Goal: Navigation & Orientation: Find specific page/section

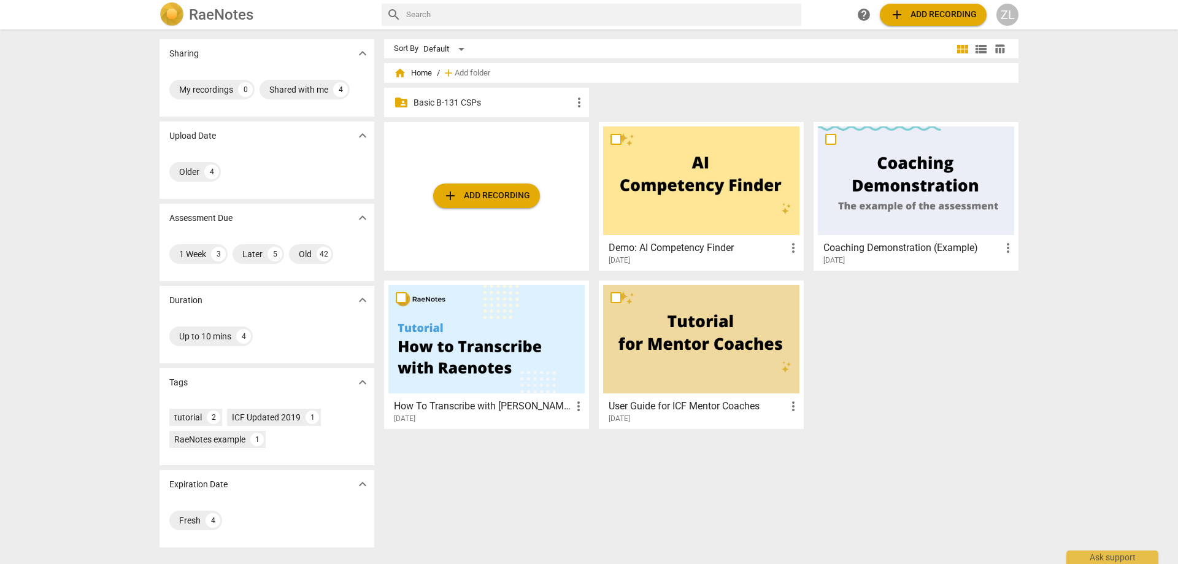
click at [487, 88] on div "folder_shared Basic B-131 CSPs more_vert" at bounding box center [486, 102] width 205 height 29
click at [486, 93] on div "folder_shared Basic B-131 CSPs more_vert" at bounding box center [486, 102] width 205 height 29
click at [484, 97] on p "Basic B-131 CSPs" at bounding box center [492, 102] width 158 height 13
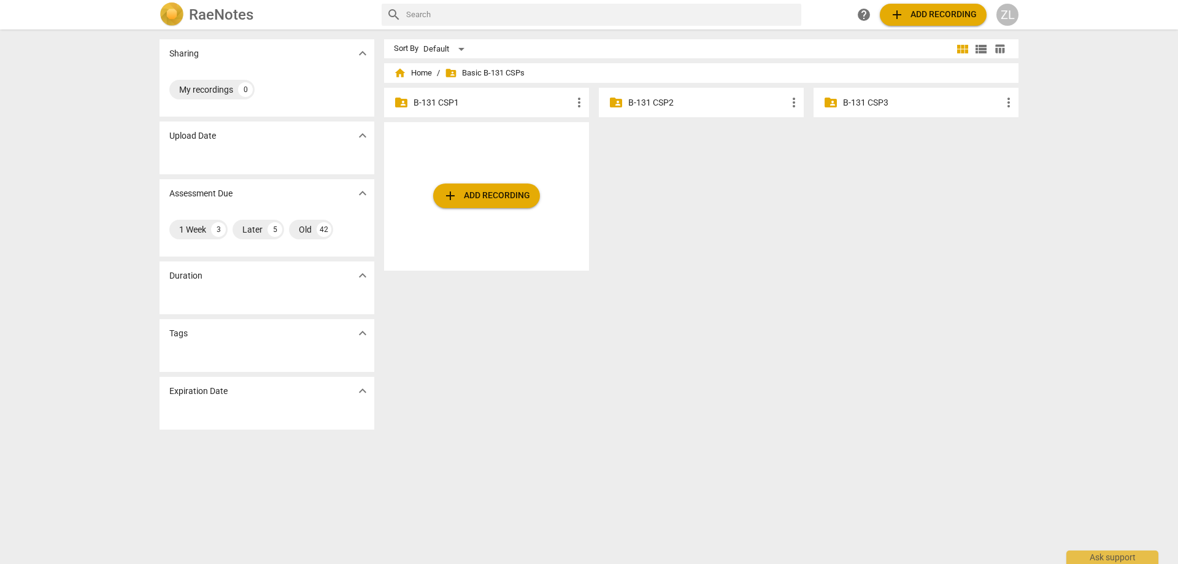
click at [892, 99] on p "B-131 CSP3" at bounding box center [922, 102] width 158 height 13
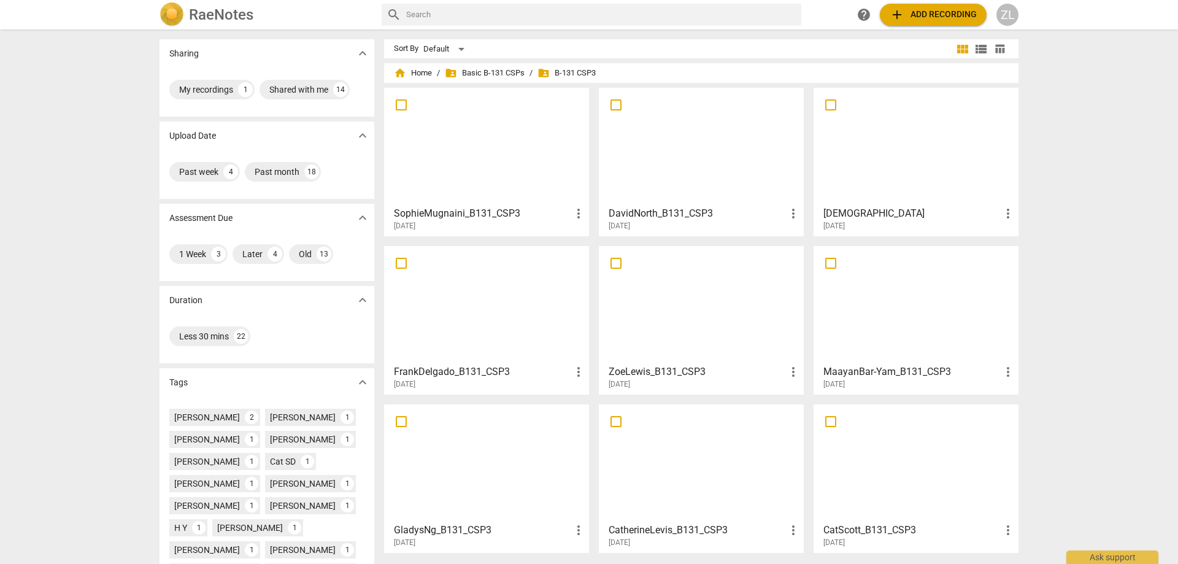
click at [729, 323] on div at bounding box center [701, 304] width 196 height 109
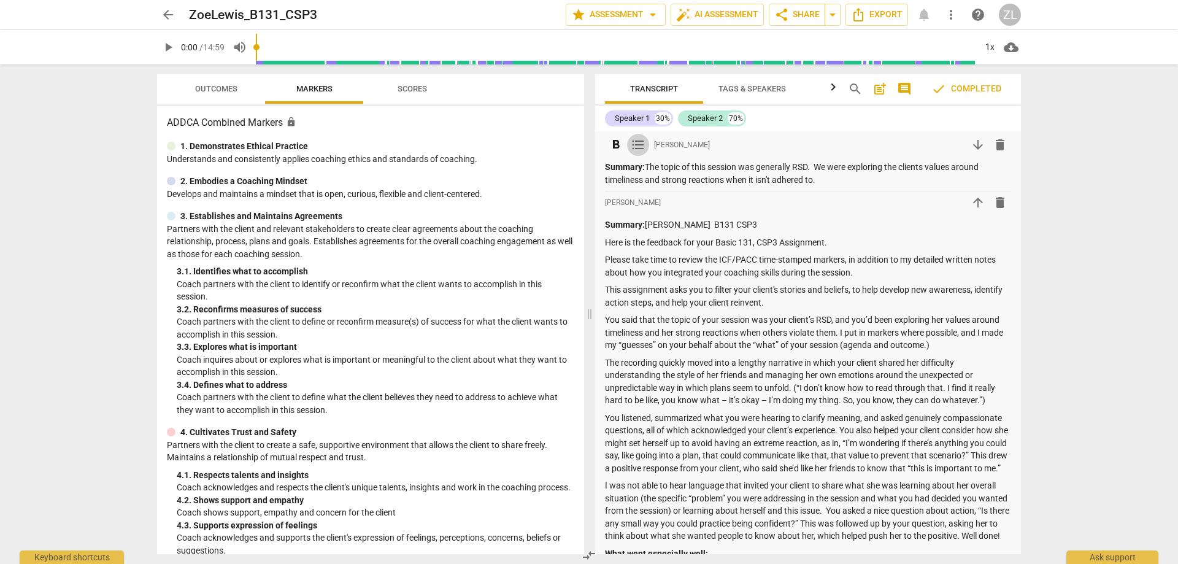
click at [638, 144] on span "format_list_bulleted" at bounding box center [638, 144] width 15 height 15
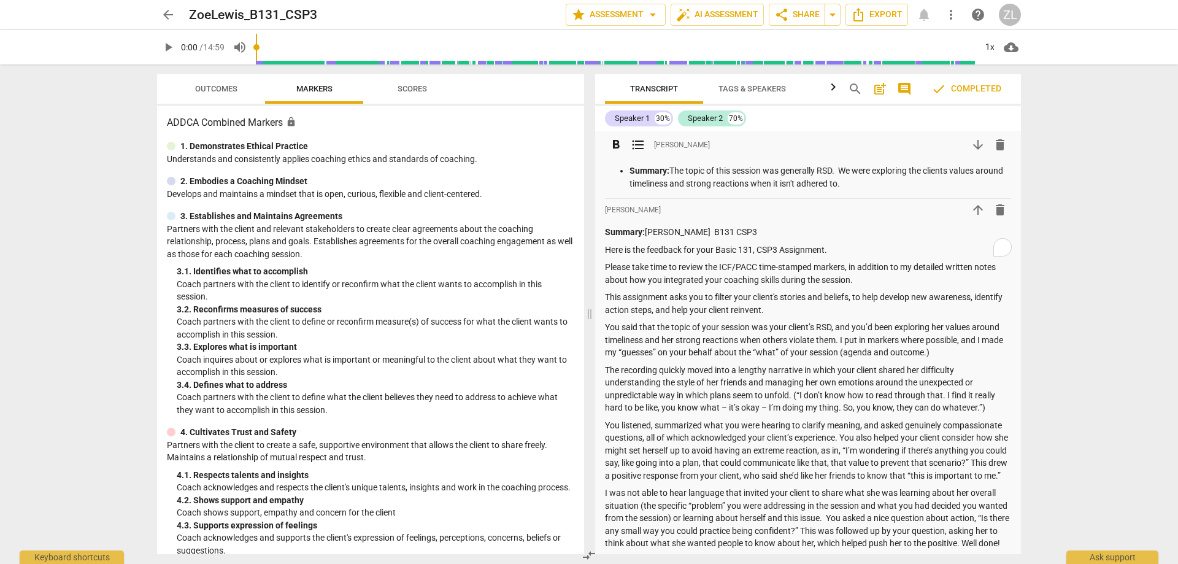
click at [638, 144] on span "format_list_bulleted" at bounding box center [638, 144] width 15 height 15
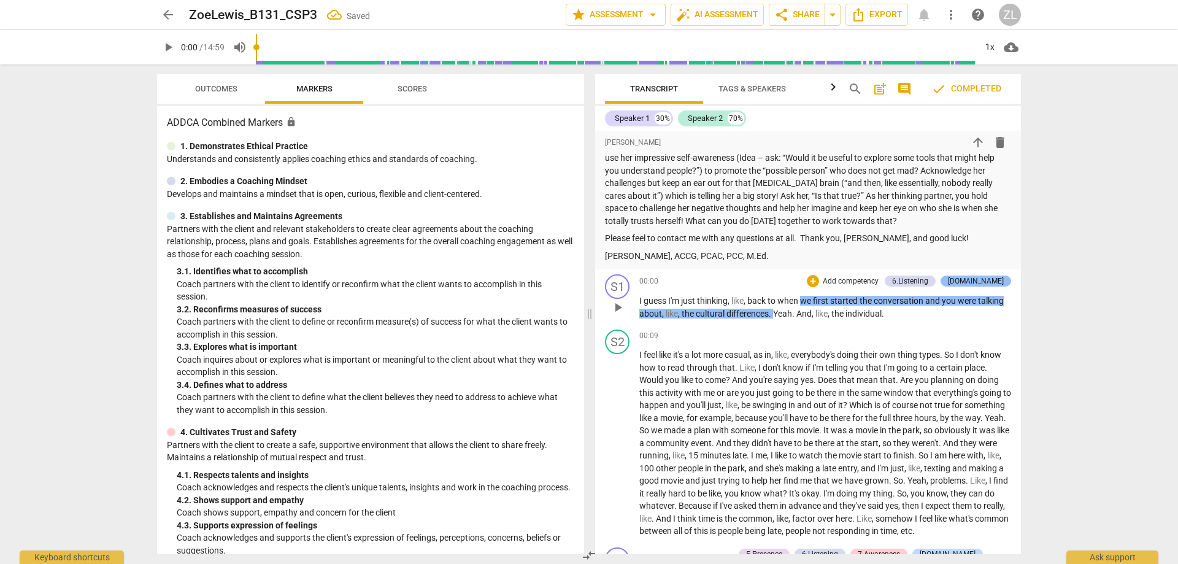
click at [987, 286] on div "[DOMAIN_NAME]" at bounding box center [976, 280] width 56 height 11
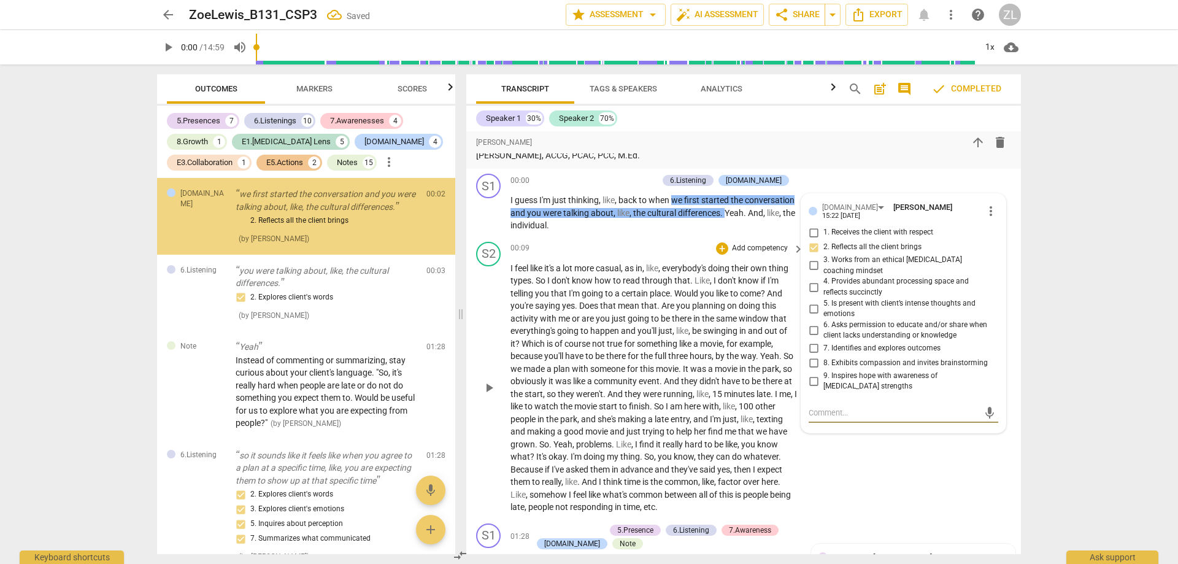
scroll to position [730, 0]
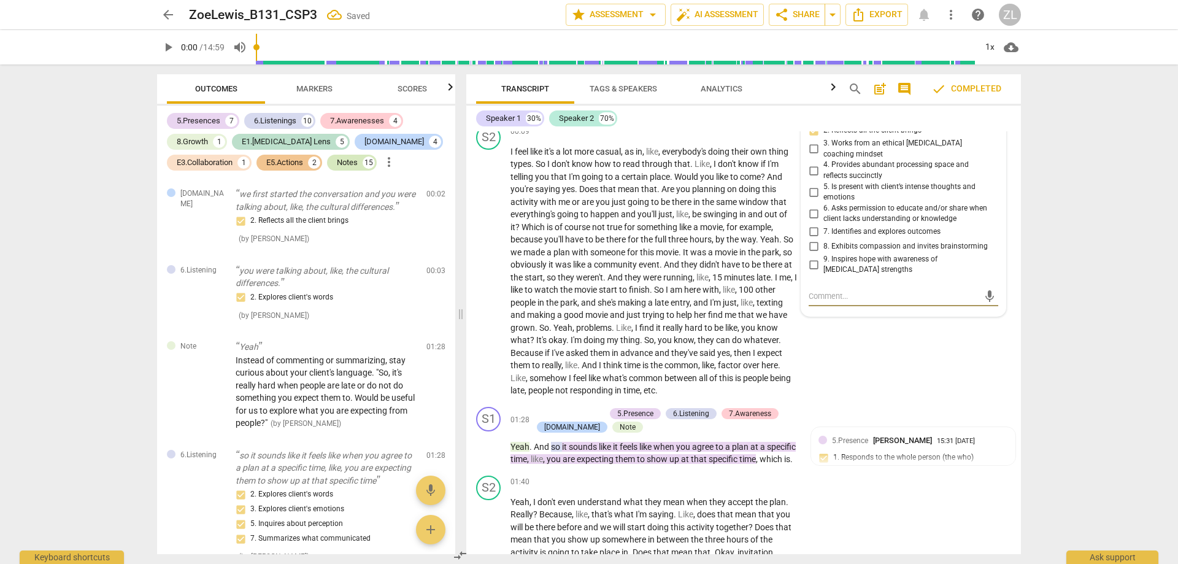
click at [357, 158] on div "Notes" at bounding box center [347, 162] width 21 height 12
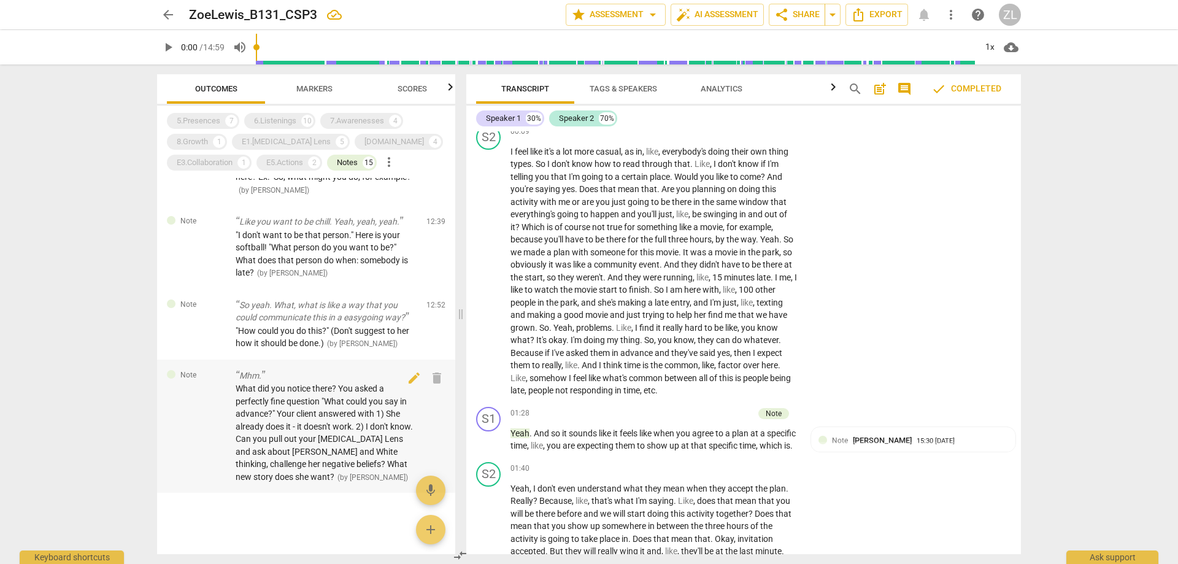
scroll to position [1422, 0]
